Goal: Task Accomplishment & Management: Manage account settings

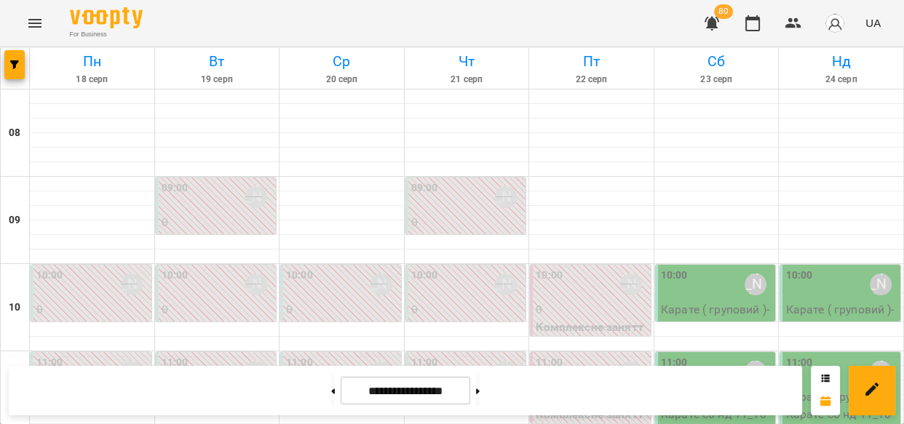
scroll to position [569, 0]
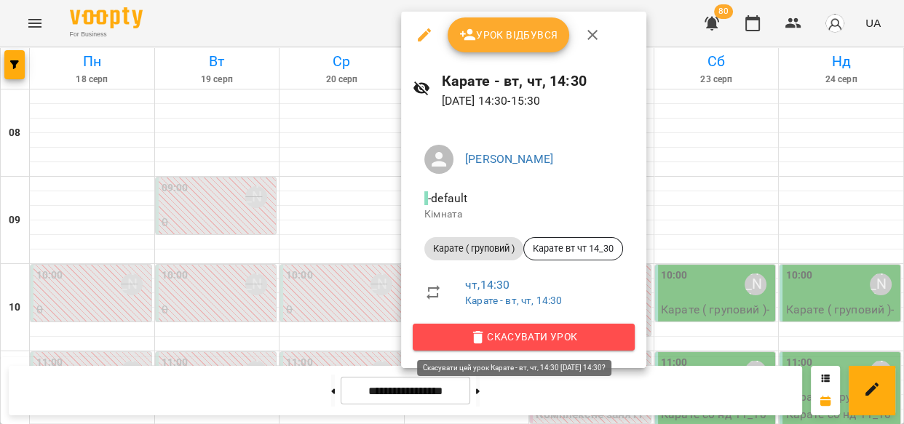
click at [508, 340] on span "Скасувати Урок" at bounding box center [523, 336] width 199 height 17
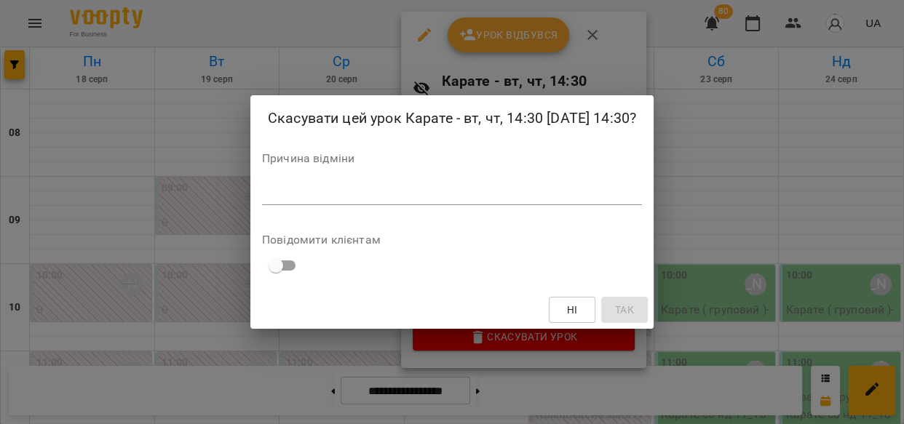
click at [471, 205] on div "*" at bounding box center [452, 193] width 380 height 23
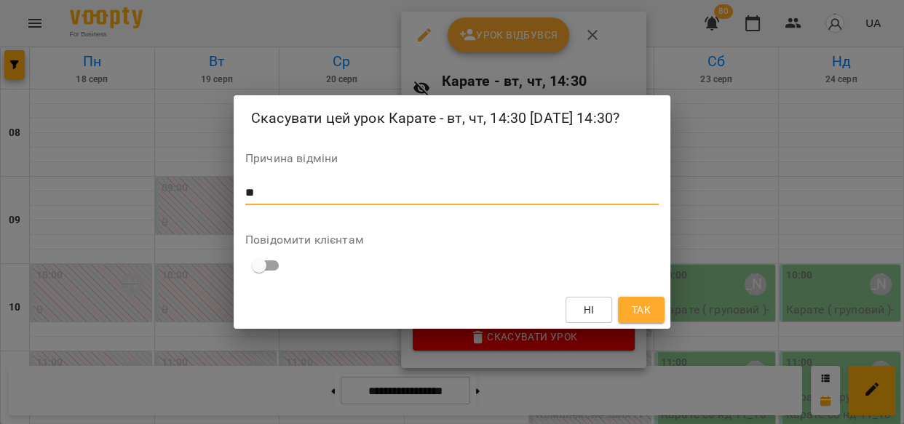
type textarea "*"
type textarea "**"
click at [653, 323] on button "Так" at bounding box center [641, 310] width 47 height 26
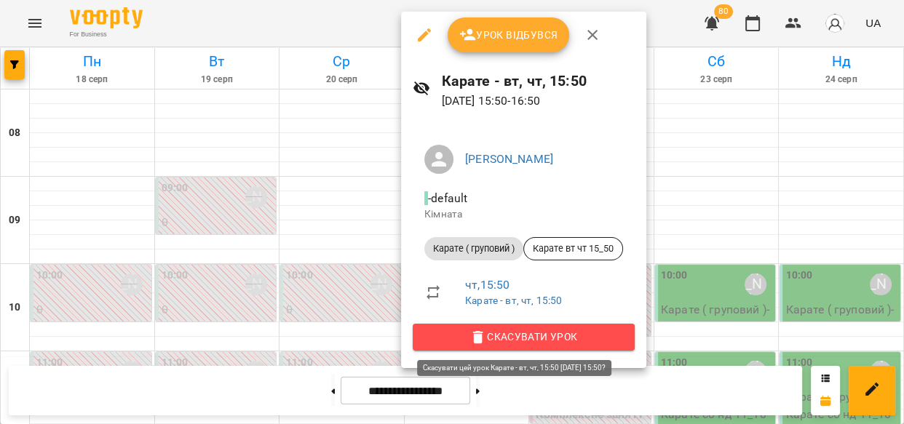
click at [524, 337] on span "Скасувати Урок" at bounding box center [523, 336] width 199 height 17
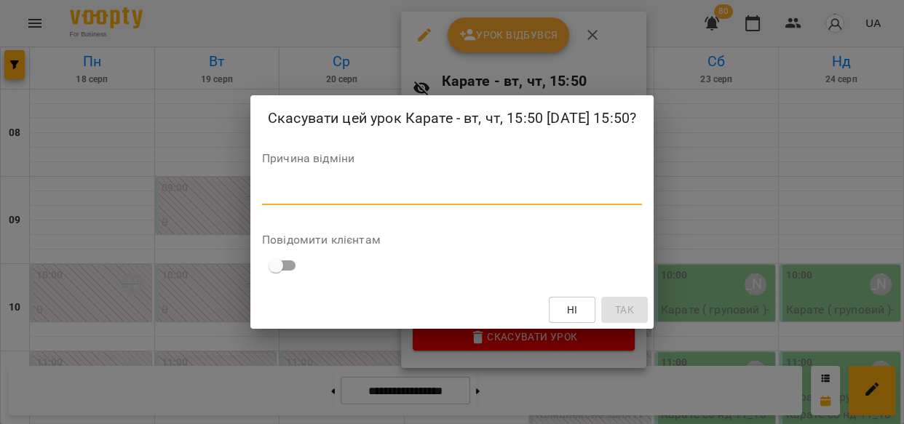
click at [487, 200] on textarea at bounding box center [452, 193] width 380 height 14
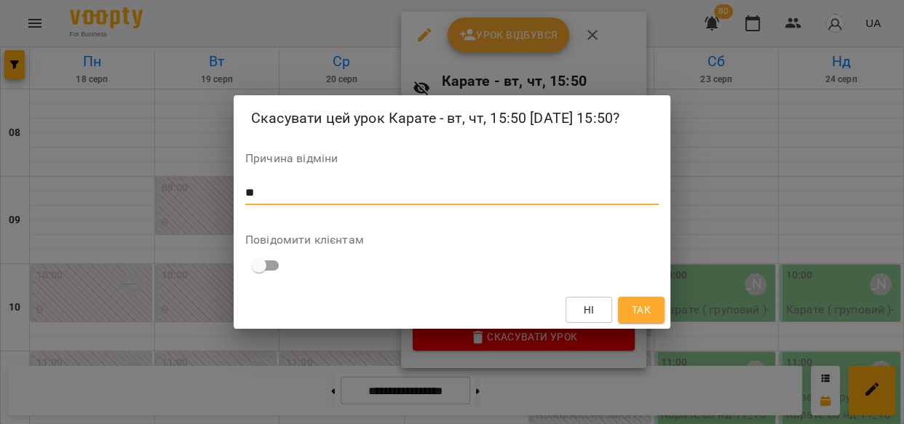
type textarea "**"
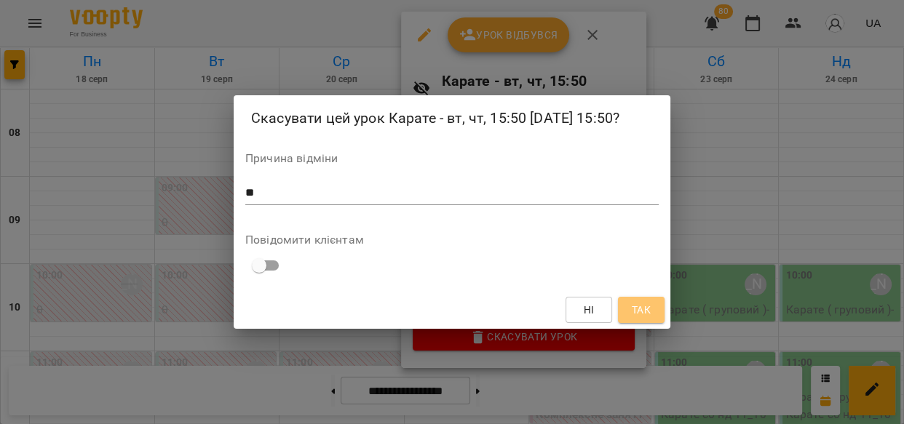
click at [626, 314] on button "Так" at bounding box center [641, 310] width 47 height 26
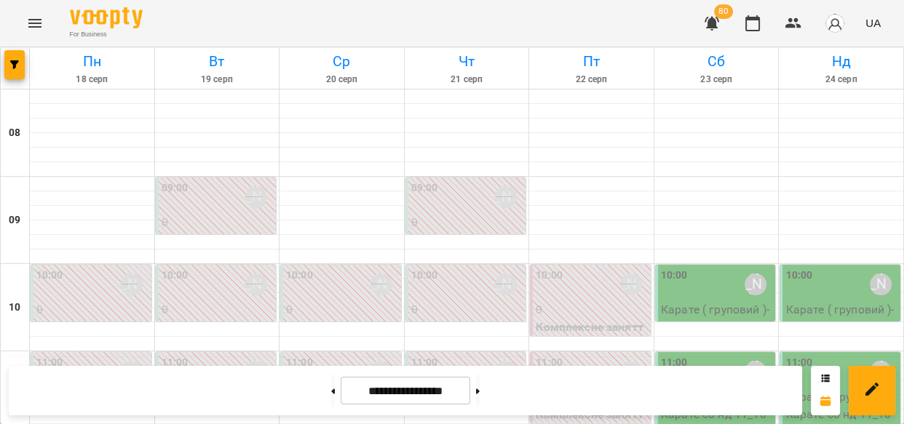
scroll to position [754, 0]
